Goal: Task Accomplishment & Management: Use online tool/utility

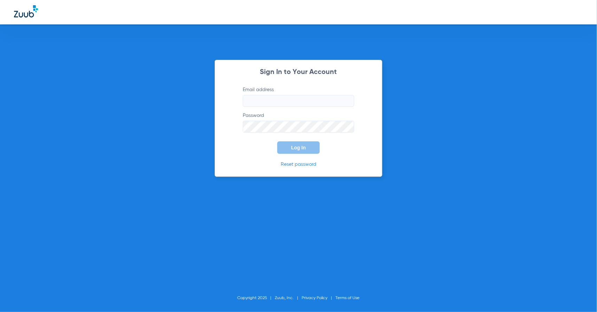
click at [285, 95] on input "Email address" at bounding box center [299, 101] width 112 height 12
type input "[PERSON_NAME][EMAIL_ADDRESS][PERSON_NAME][DOMAIN_NAME]"
click at [296, 146] on span "Log In" at bounding box center [298, 148] width 15 height 6
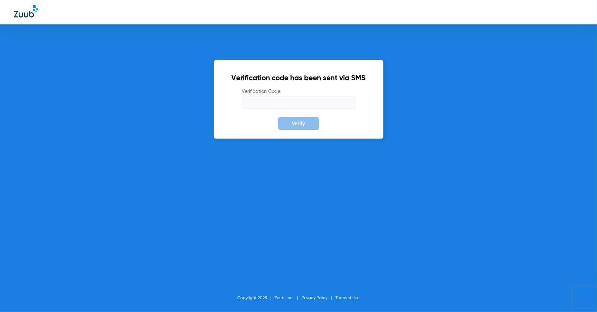
click at [278, 100] on input "Verification Code" at bounding box center [298, 103] width 113 height 12
type input "113976"
click at [278, 117] on button "Verify" at bounding box center [298, 123] width 41 height 13
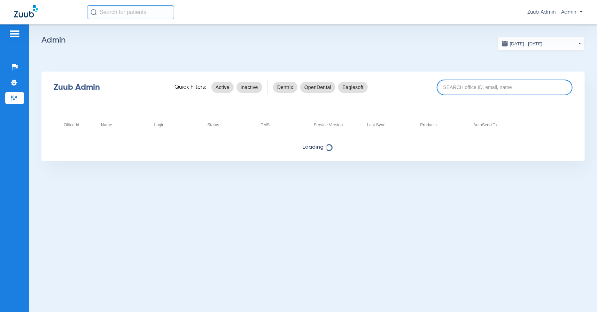
click at [455, 83] on input at bounding box center [505, 87] width 136 height 16
paste input "17007036"
type input "17007036"
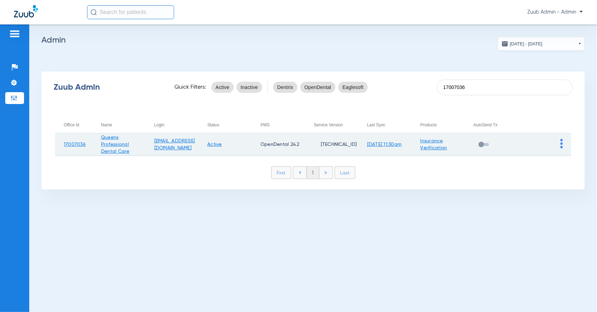
click at [563, 142] on img at bounding box center [562, 143] width 2 height 9
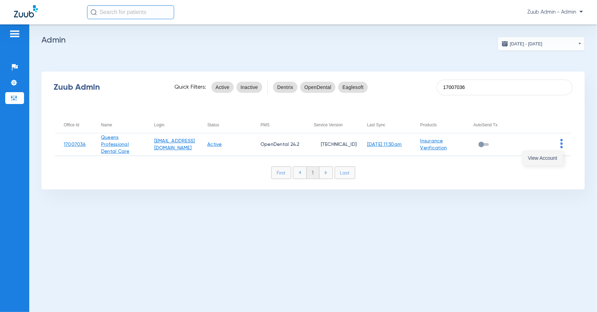
click at [544, 162] on button "View Account" at bounding box center [543, 158] width 40 height 14
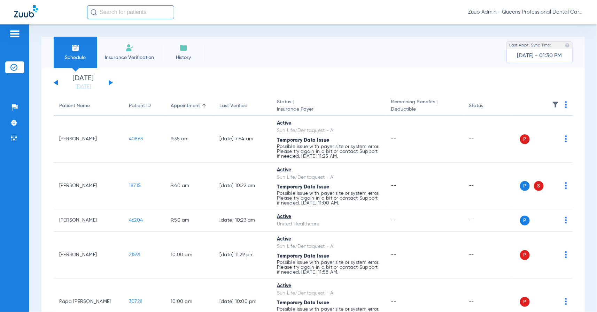
click at [554, 102] on img at bounding box center [555, 104] width 7 height 7
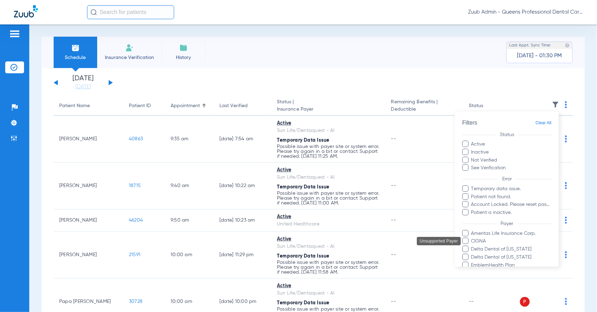
click at [483, 293] on span "Sun Life/Dentaquest - AI" at bounding box center [511, 296] width 81 height 7
click at [473, 301] on input "Sun Life/Dentaquest - AI" at bounding box center [473, 301] width 0 height 0
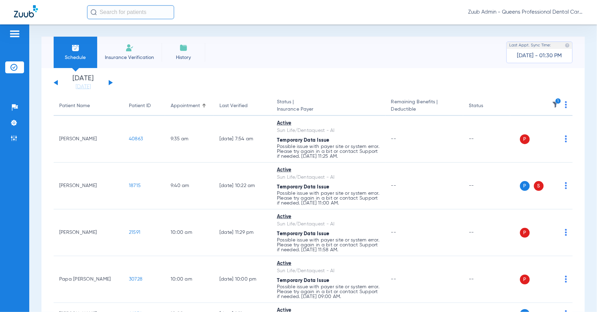
click at [555, 103] on img at bounding box center [555, 104] width 7 height 7
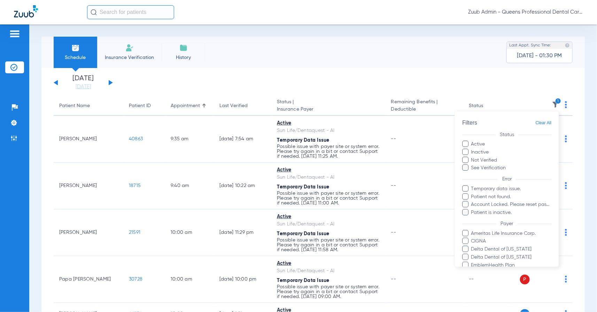
click at [489, 158] on label "Not Verified" at bounding box center [507, 159] width 89 height 7
click at [499, 157] on input "Not Verified" at bounding box center [499, 157] width 0 height 0
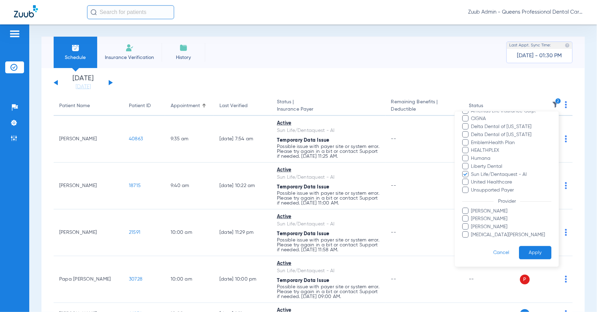
click at [529, 253] on button "Apply" at bounding box center [535, 253] width 32 height 14
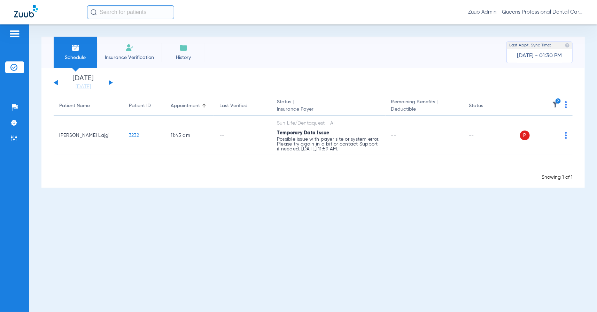
click at [557, 104] on img at bounding box center [555, 104] width 7 height 7
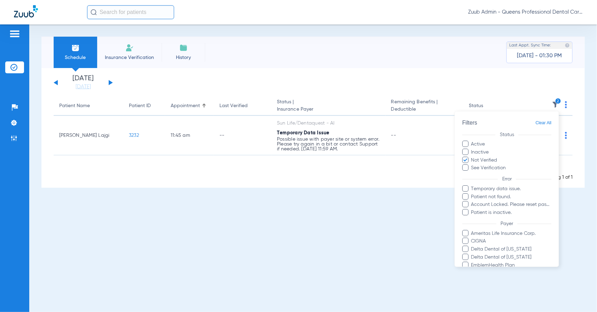
scroll to position [79, 0]
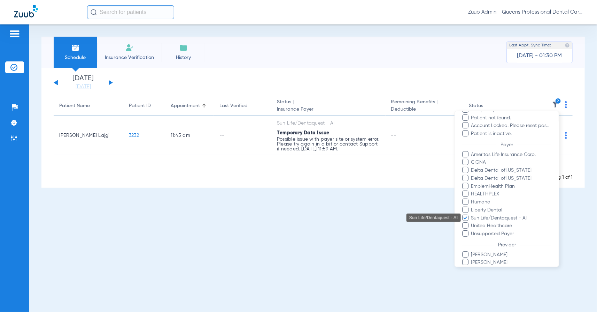
click at [501, 218] on span "Sun Life/Dentaquest - AI" at bounding box center [511, 217] width 81 height 7
click at [473, 222] on input "Sun Life/Dentaquest - AI" at bounding box center [473, 222] width 0 height 0
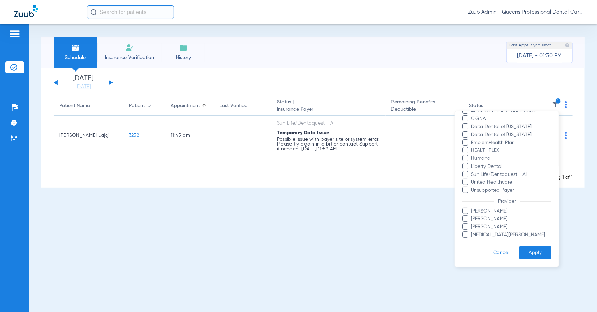
click at [533, 251] on button "Apply" at bounding box center [535, 253] width 32 height 14
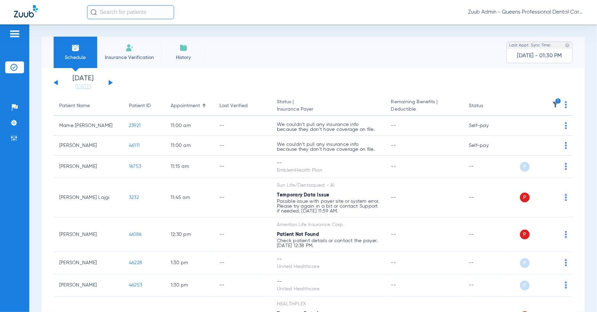
click at [553, 107] on img at bounding box center [555, 104] width 7 height 7
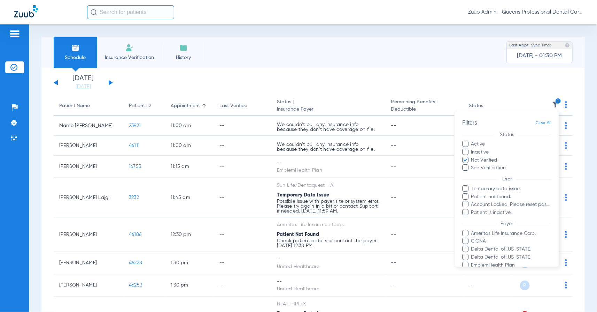
click at [491, 158] on label "Not Verified" at bounding box center [507, 159] width 89 height 7
click at [499, 157] on input "Not Verified" at bounding box center [499, 157] width 0 height 0
click at [496, 191] on span "Temporary data issue." at bounding box center [511, 188] width 81 height 7
click at [473, 193] on input "Temporary data issue." at bounding box center [473, 193] width 0 height 0
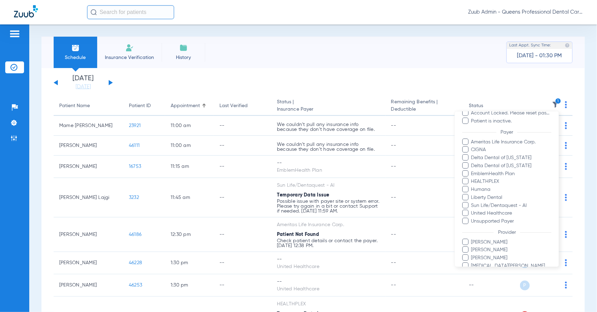
scroll to position [122, 0]
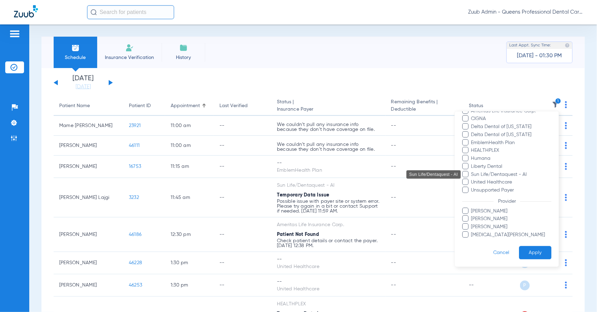
click at [493, 173] on span "Sun Life/Dentaquest - AI" at bounding box center [511, 173] width 81 height 7
click at [473, 179] on input "Sun Life/Dentaquest - AI" at bounding box center [473, 179] width 0 height 0
click at [539, 256] on button "Apply" at bounding box center [535, 253] width 32 height 14
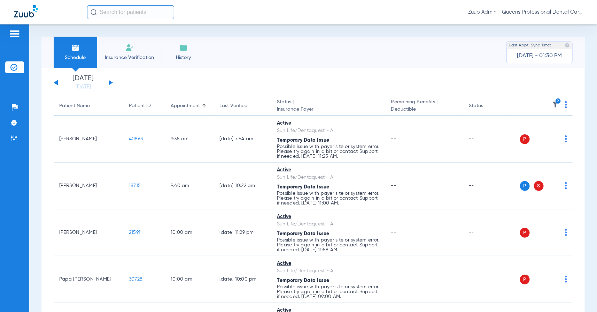
click at [567, 107] on img at bounding box center [566, 104] width 2 height 7
click at [542, 130] on span "Verify All" at bounding box center [540, 132] width 44 height 5
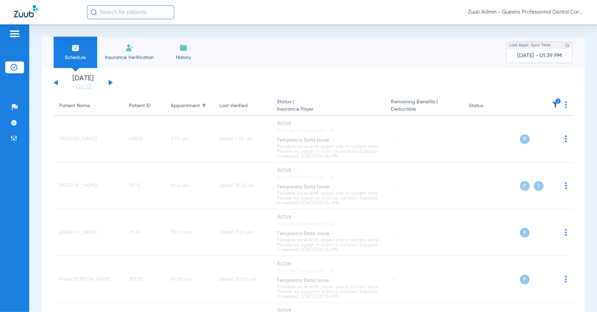
scroll to position [820, 0]
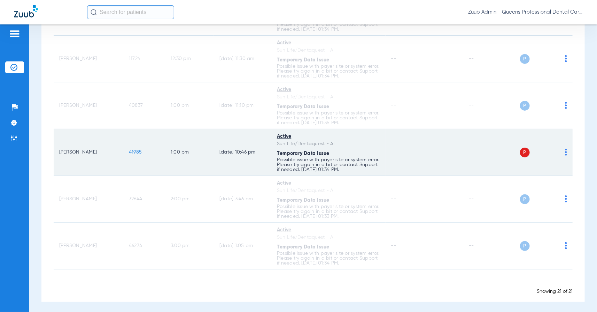
click at [132, 151] on span "41985" at bounding box center [135, 152] width 13 height 5
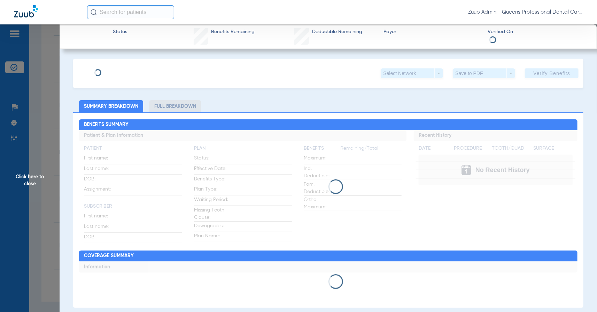
type input "Othon"
type input "Jarquin Martinez"
type input "07/02/1972"
type input "630765949"
click at [179, 71] on span "Edit" at bounding box center [182, 70] width 6 height 7
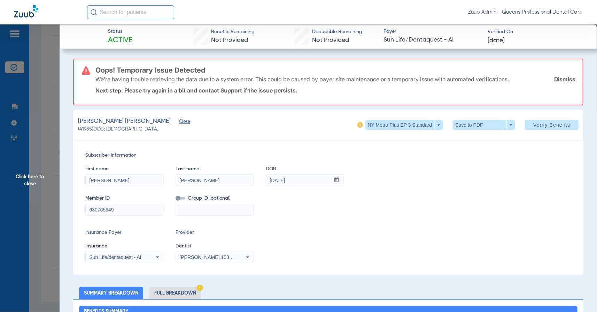
click at [117, 210] on input "630765949" at bounding box center [124, 209] width 77 height 11
click at [17, 131] on span "Click here to close" at bounding box center [30, 180] width 60 height 312
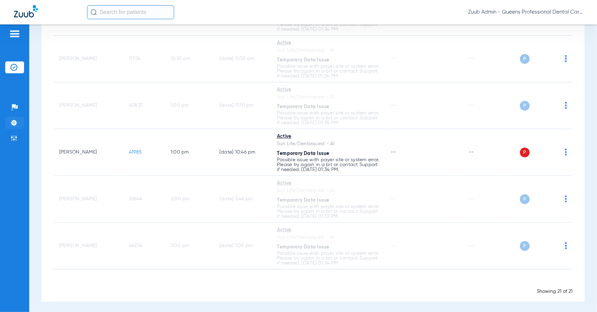
click at [12, 121] on img at bounding box center [13, 122] width 7 height 7
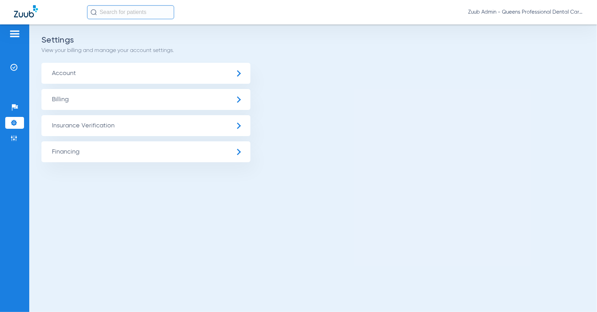
click at [114, 70] on span "Account" at bounding box center [145, 73] width 209 height 21
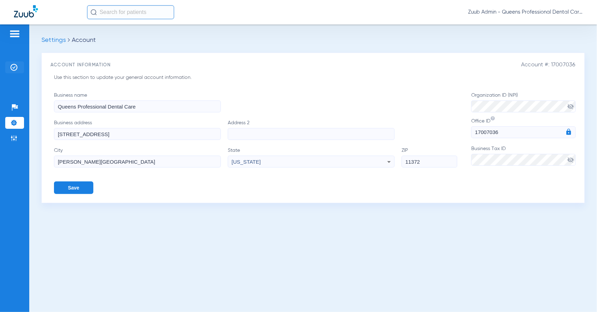
click at [17, 63] on li "Insurance Verification" at bounding box center [14, 67] width 19 height 12
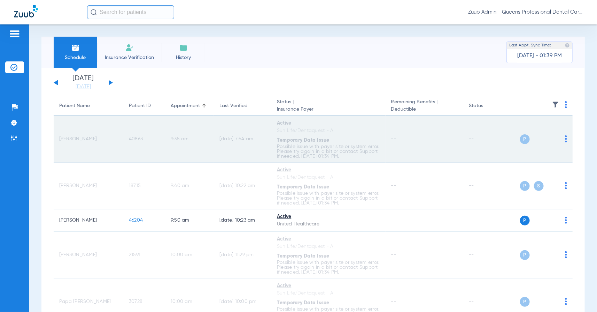
click at [135, 139] on span "40863" at bounding box center [136, 138] width 14 height 5
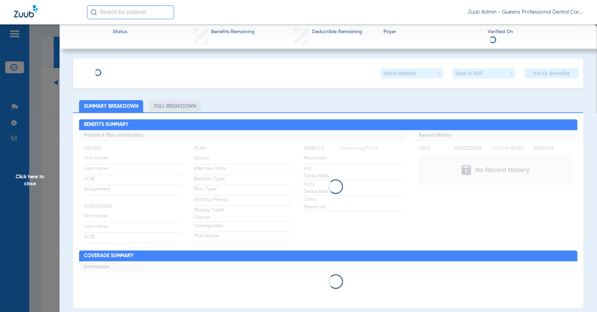
type input "Kamal"
type input "Chowdhury"
type input "05/17/1951"
type input "132271803"
type input "700011412001"
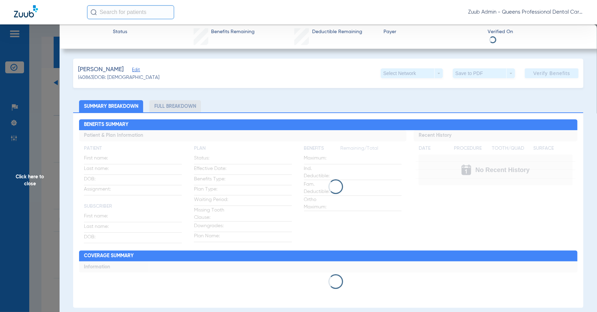
click at [138, 70] on span "Edit" at bounding box center [135, 70] width 6 height 7
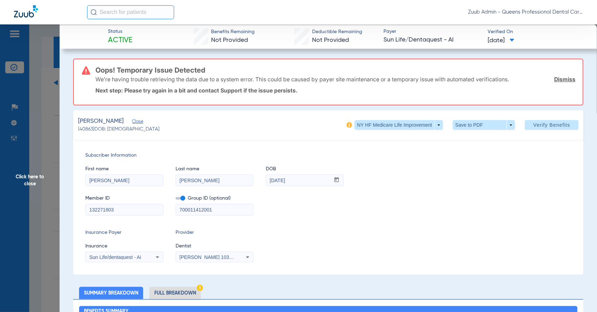
click at [119, 209] on input "132271803" at bounding box center [124, 209] width 77 height 11
click at [191, 180] on input "Chowdhury" at bounding box center [214, 180] width 77 height 11
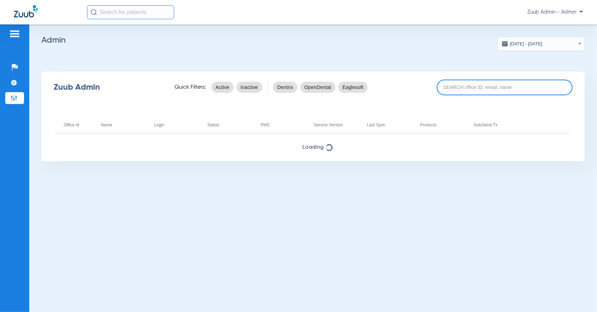
click at [469, 83] on input at bounding box center [505, 87] width 136 height 16
paste input "17007221"
type input "17007221"
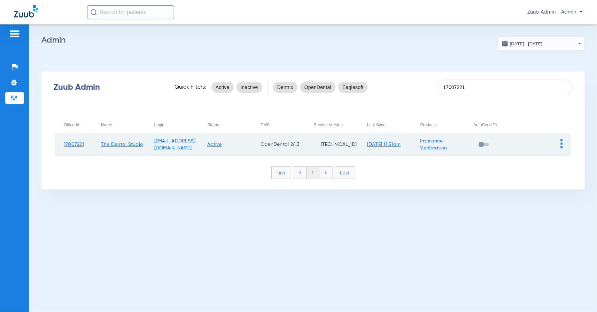
click at [562, 143] on img at bounding box center [562, 143] width 2 height 9
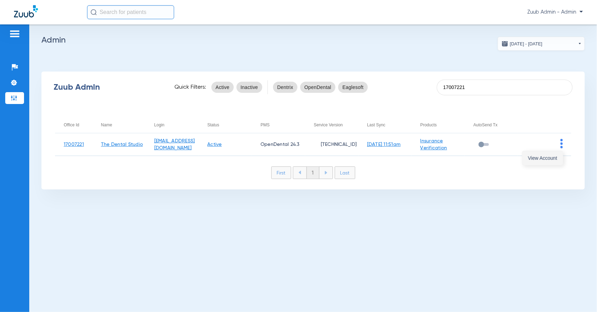
click at [543, 159] on span "View Account" at bounding box center [542, 157] width 29 height 5
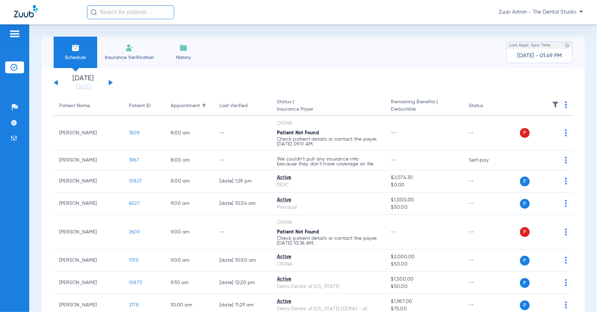
click at [82, 82] on li "[DATE] [DATE]" at bounding box center [83, 82] width 42 height 15
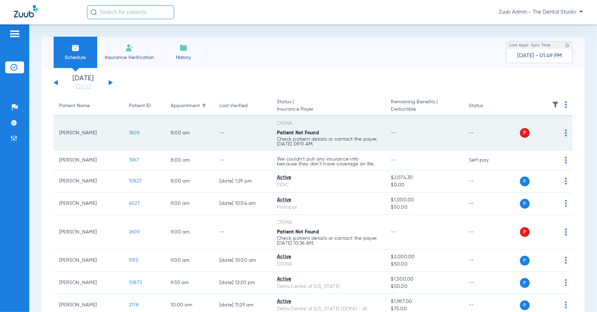
click at [135, 132] on span "3828" at bounding box center [134, 132] width 11 height 5
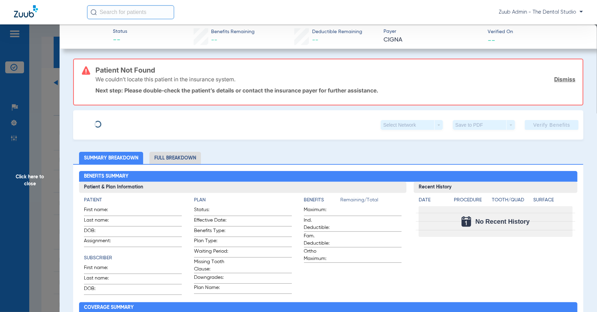
type input "[PERSON_NAME]"
type input "[DATE]"
type input "12Y0799589"
type input "CDVH448"
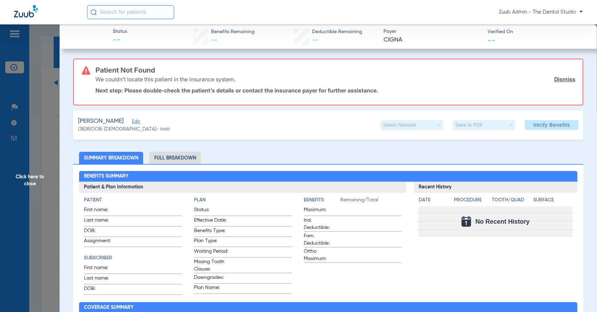
click at [134, 123] on span "Edit" at bounding box center [135, 122] width 6 height 7
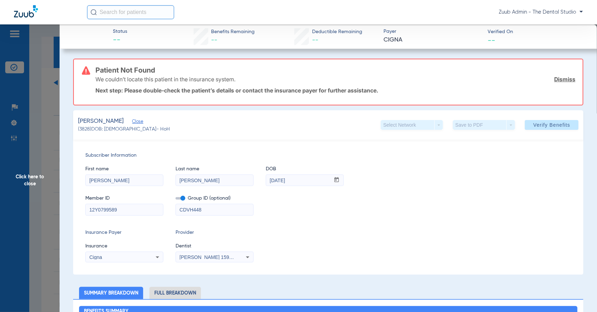
click at [43, 136] on span "Click here to close" at bounding box center [30, 180] width 60 height 312
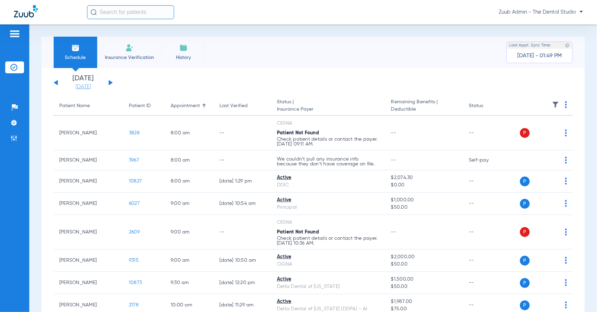
click at [90, 87] on link "[DATE]" at bounding box center [83, 86] width 42 height 7
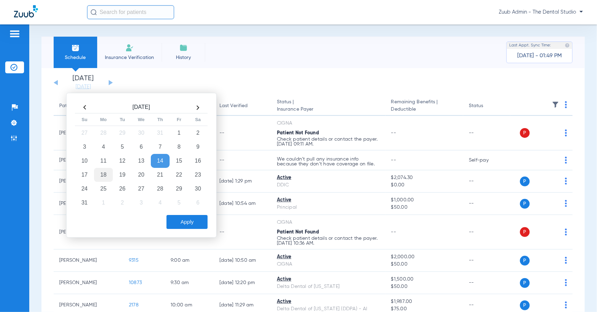
click at [106, 174] on td "18" at bounding box center [103, 175] width 19 height 14
click at [193, 221] on button "Apply" at bounding box center [187, 222] width 41 height 14
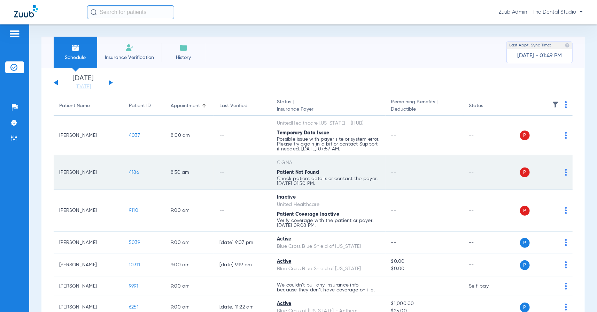
click at [132, 172] on span "4186" at bounding box center [134, 172] width 10 height 5
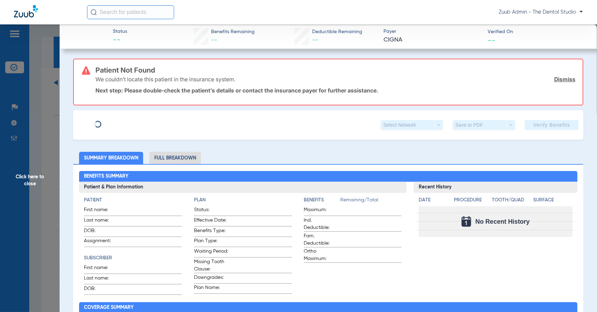
type input "[PERSON_NAME]"
type input "[DATE]"
type input "U59010255"
type input "3163384"
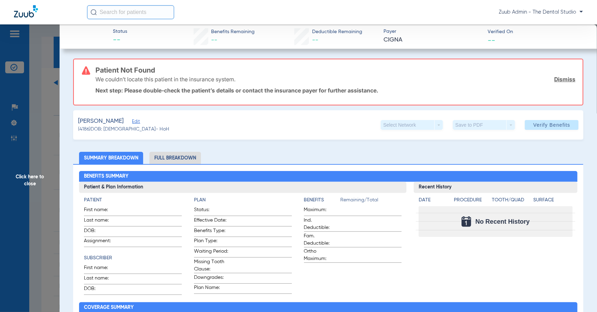
click at [138, 123] on span "Edit" at bounding box center [135, 122] width 6 height 7
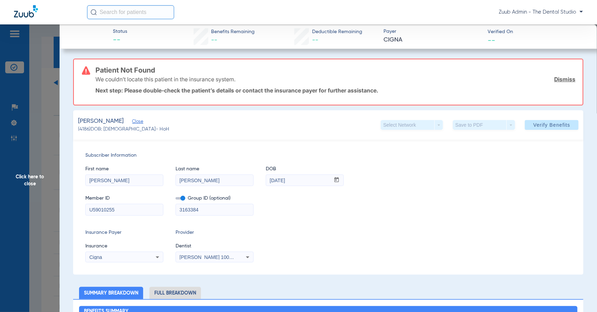
drag, startPoint x: 99, startPoint y: 180, endPoint x: 140, endPoint y: 180, distance: 41.1
click at [140, 180] on input "[PERSON_NAME]" at bounding box center [124, 180] width 77 height 11
type input "[PERSON_NAME]"
click at [540, 122] on span "Verify Benefits" at bounding box center [552, 125] width 37 height 6
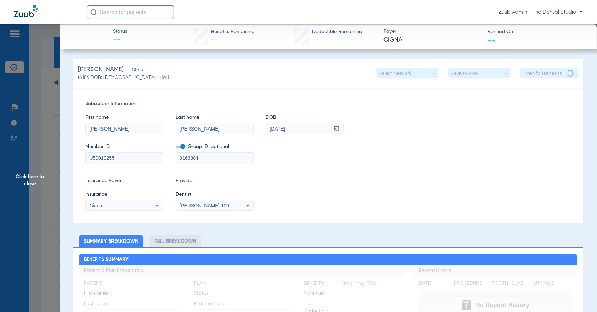
click at [134, 158] on input "U59010255" at bounding box center [124, 157] width 77 height 11
click at [176, 79] on div "[PERSON_NAME] (4186) DOB: [DEMOGRAPHIC_DATA] - HoH Select Network arrow_drop_do…" at bounding box center [328, 73] width 511 height 29
